Goal: Check status: Check status

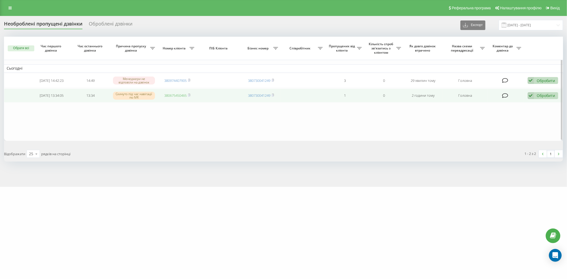
click at [181, 96] on link "380675450465" at bounding box center [175, 95] width 22 height 5
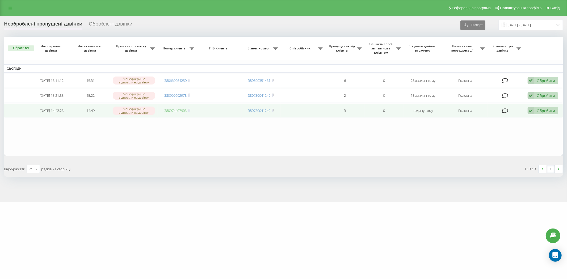
click at [177, 111] on link "380974407905" at bounding box center [175, 110] width 22 height 5
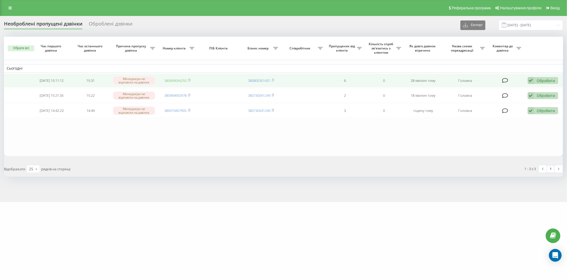
click at [182, 80] on link "380669064250" at bounding box center [175, 80] width 22 height 5
